Goal: Information Seeking & Learning: Learn about a topic

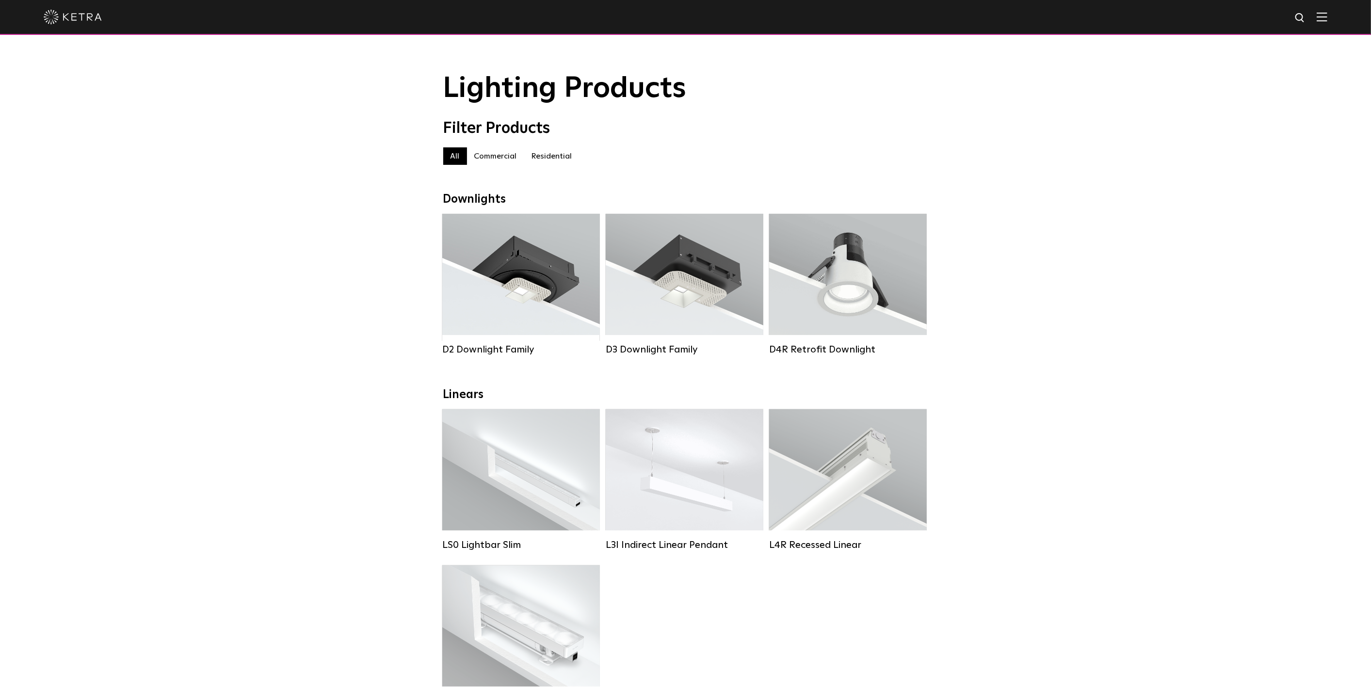
click at [862, 154] on div "All Commercial Residential" at bounding box center [685, 155] width 485 height 17
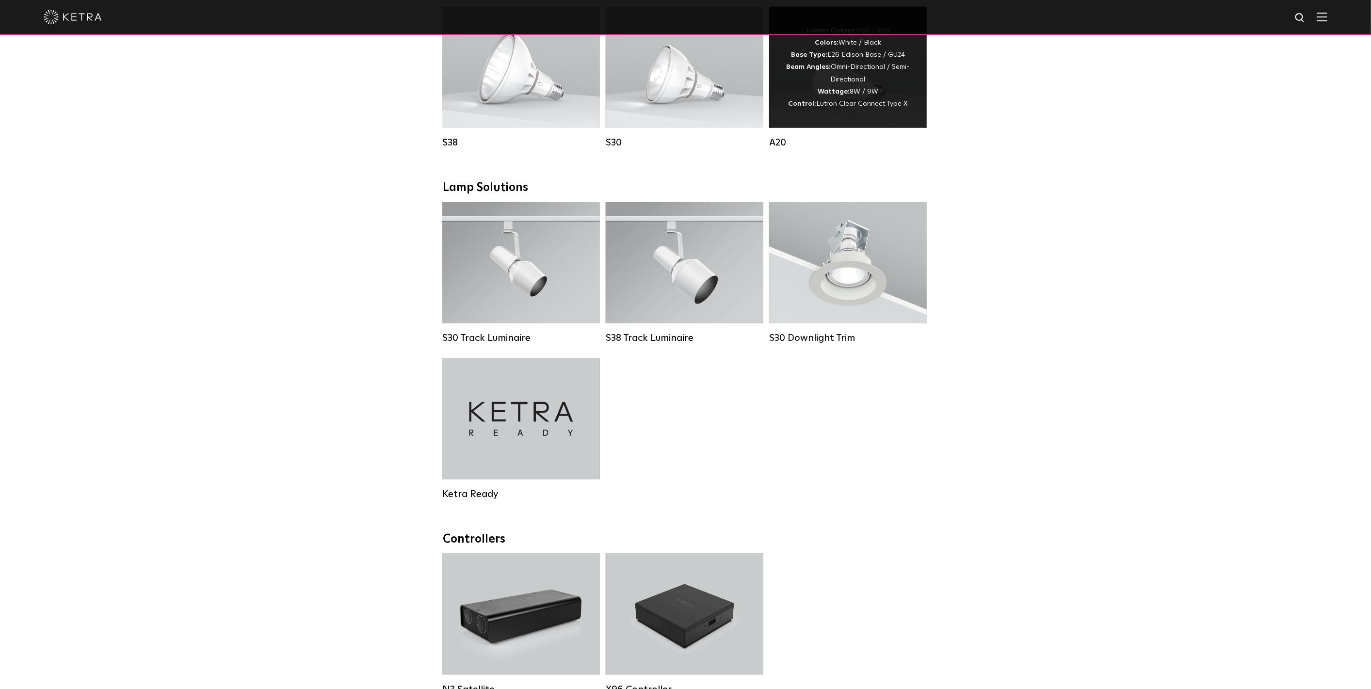
scroll to position [539, 0]
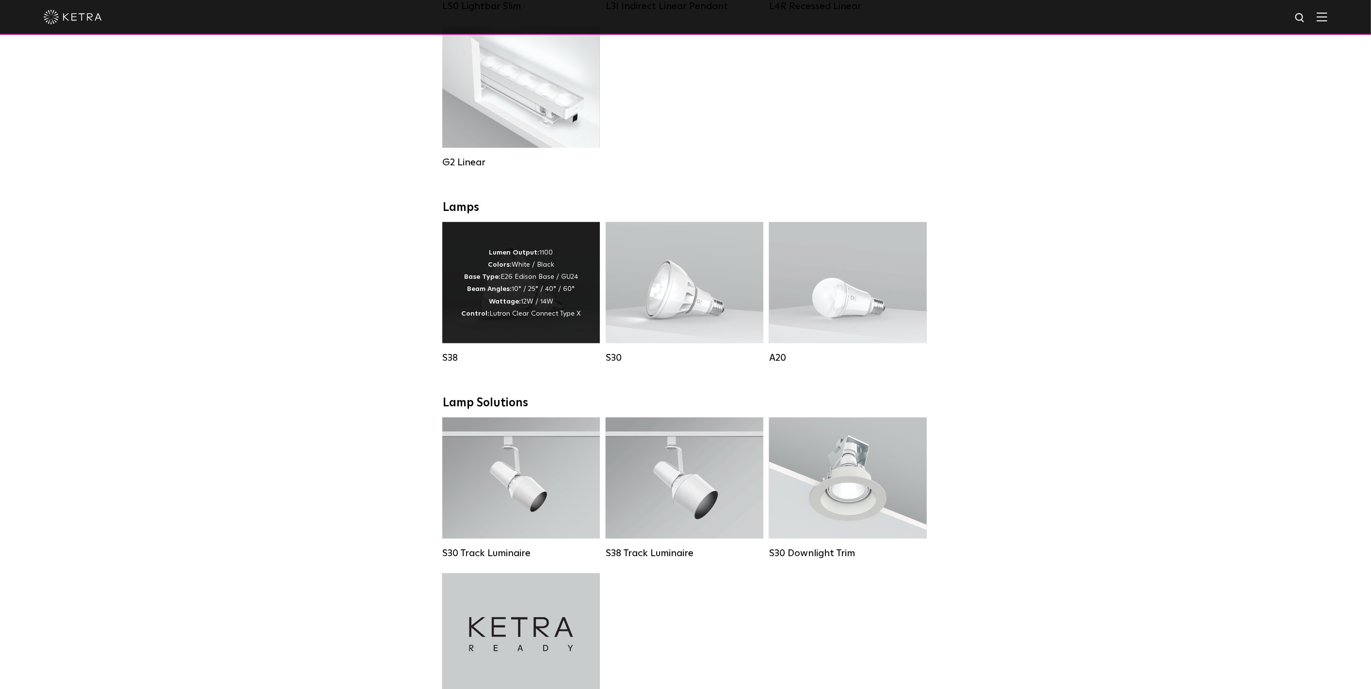
click at [499, 281] on p "Lumen Output: 1100 Colors: White / Black Base Type: E26 Edison Base / GU24 Beam…" at bounding box center [521, 283] width 119 height 73
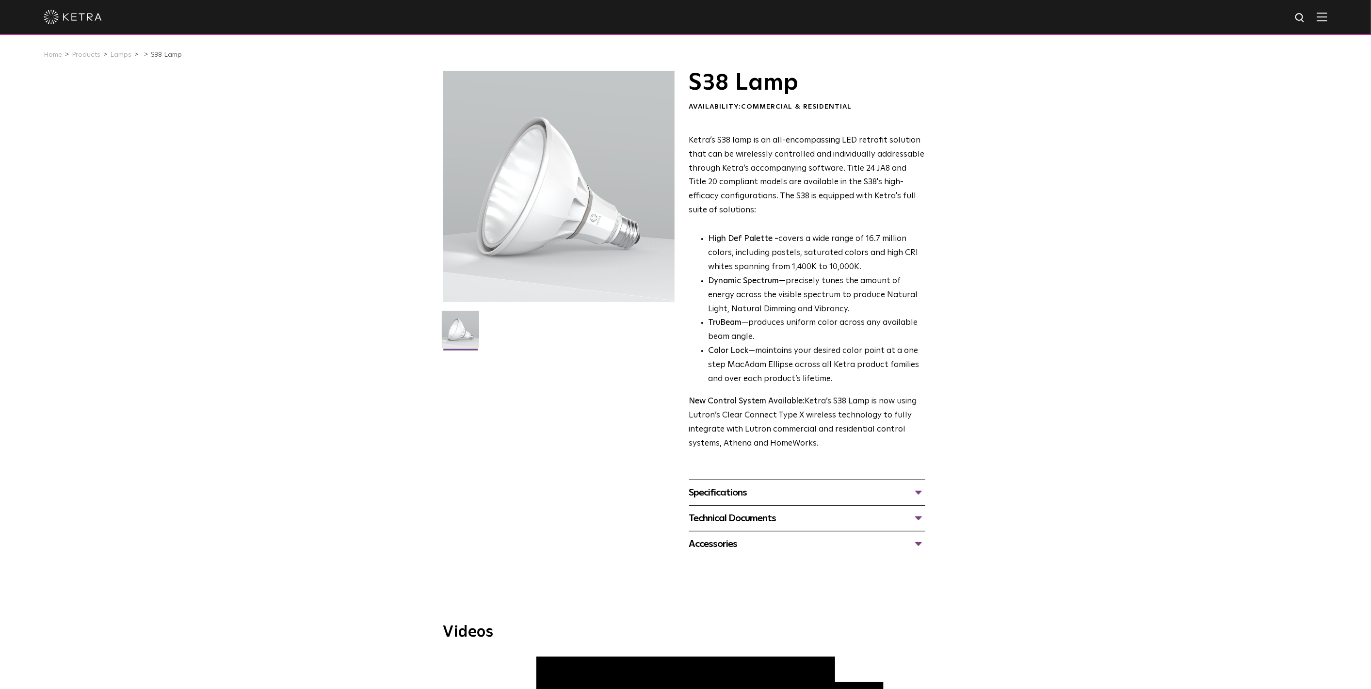
click at [753, 495] on div "Specifications" at bounding box center [807, 493] width 236 height 16
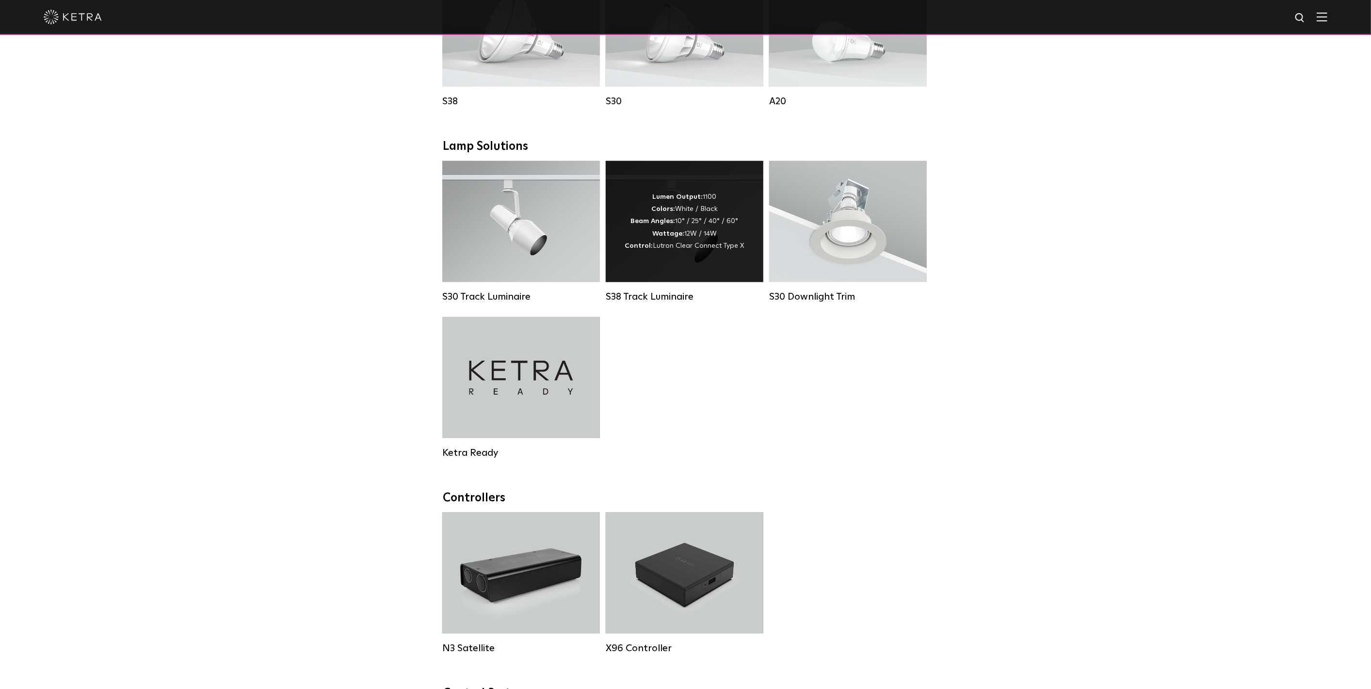
scroll to position [539, 0]
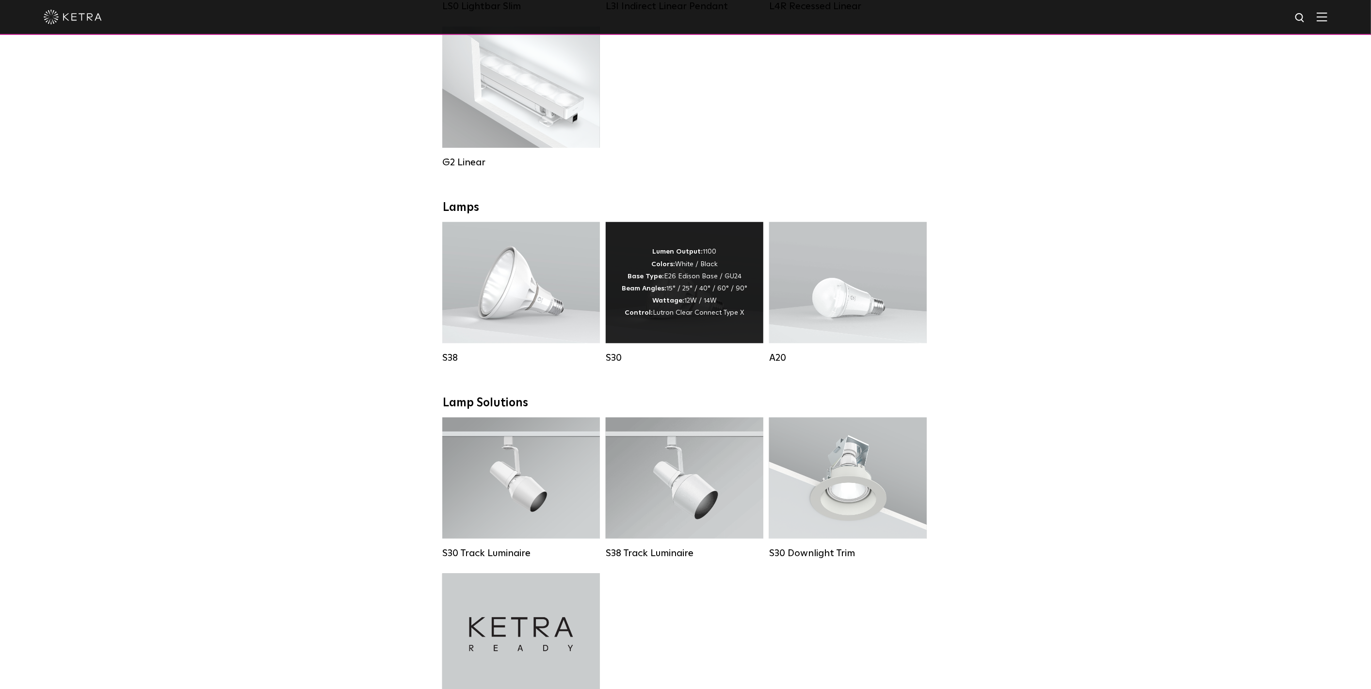
click at [659, 292] on strong "Beam Angles:" at bounding box center [644, 288] width 45 height 7
